Goal: Task Accomplishment & Management: Manage account settings

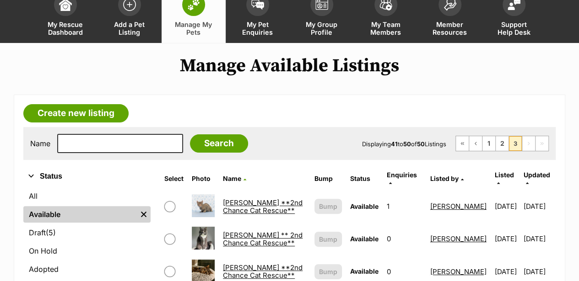
scroll to position [61, 0]
click at [490, 143] on link "1" at bounding box center [488, 143] width 13 height 15
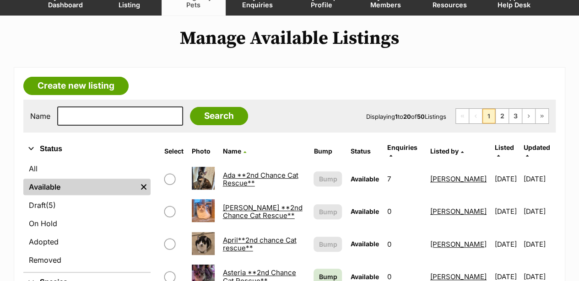
scroll to position [92, 0]
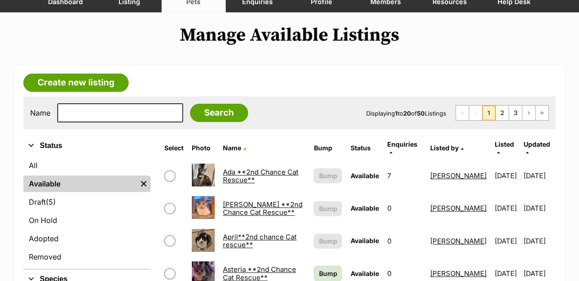
click at [237, 168] on link "Ada **2nd Chance Cat Rescue**" at bounding box center [260, 176] width 75 height 16
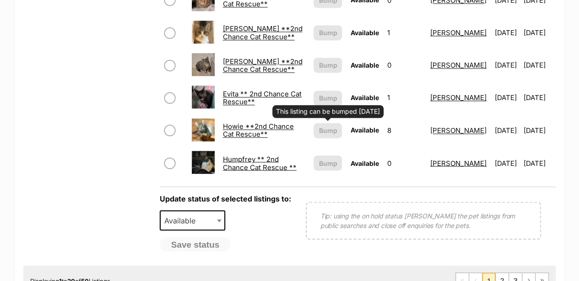
scroll to position [732, 0]
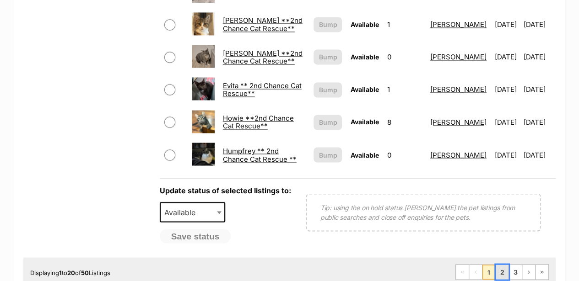
click at [502, 269] on link "2" at bounding box center [501, 272] width 13 height 15
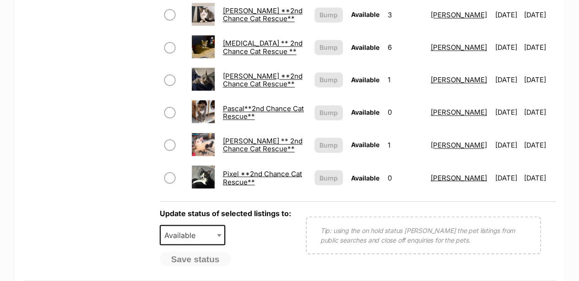
scroll to position [732, 0]
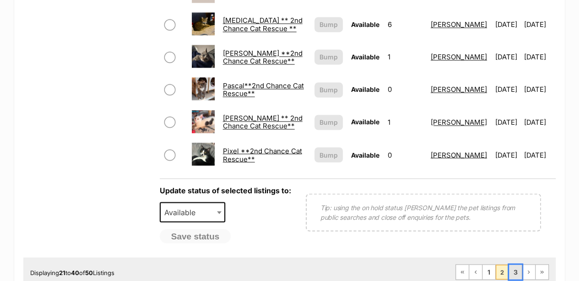
click at [513, 266] on link "3" at bounding box center [515, 272] width 13 height 15
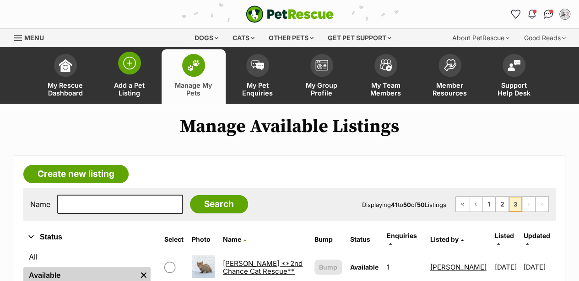
click at [130, 65] on img at bounding box center [129, 63] width 13 height 13
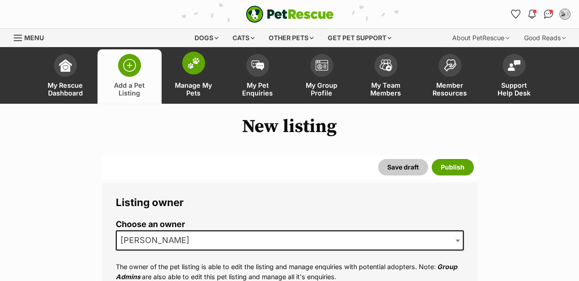
click at [190, 69] on span at bounding box center [193, 63] width 23 height 23
click at [192, 66] on img at bounding box center [193, 63] width 13 height 12
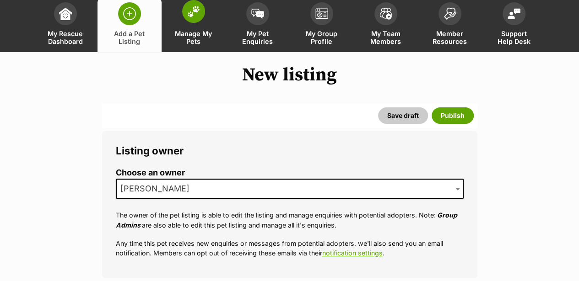
scroll to position [30, 0]
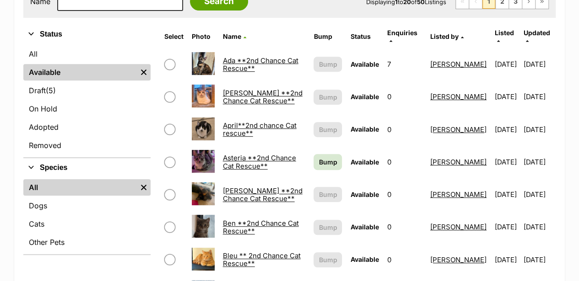
scroll to position [213, 0]
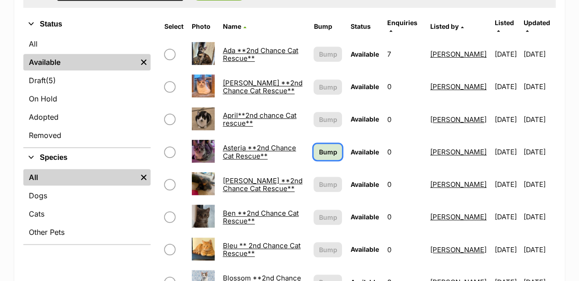
click at [318, 147] on span "Bump" at bounding box center [327, 152] width 18 height 10
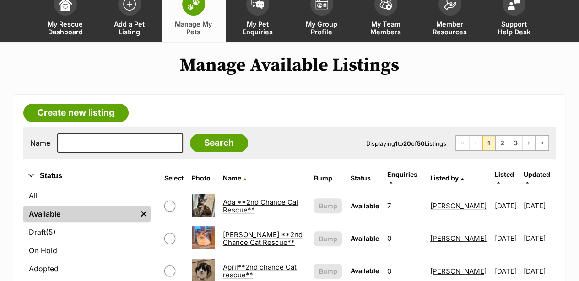
scroll to position [61, 0]
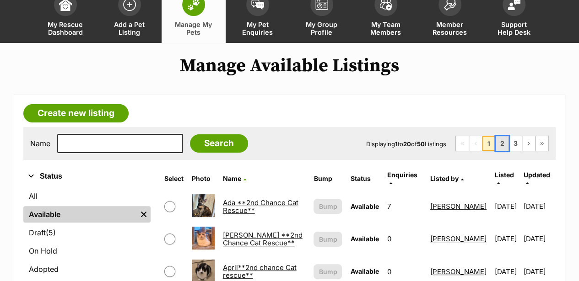
click at [502, 146] on link "2" at bounding box center [501, 143] width 13 height 15
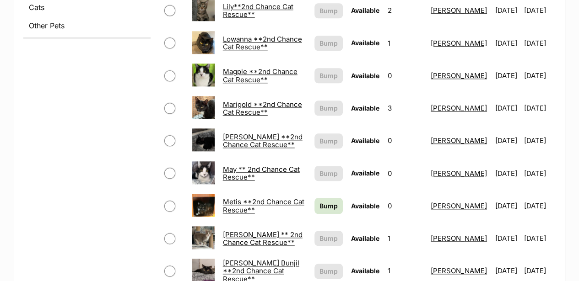
scroll to position [427, 0]
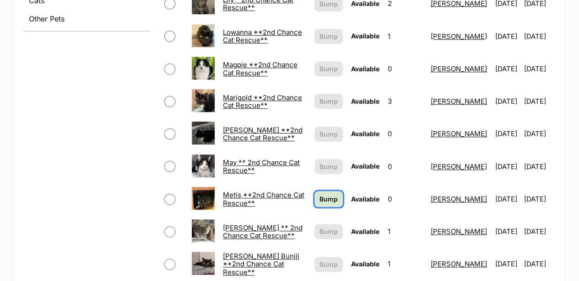
click at [319, 194] on span "Bump" at bounding box center [328, 199] width 18 height 10
